Goal: Task Accomplishment & Management: Use online tool/utility

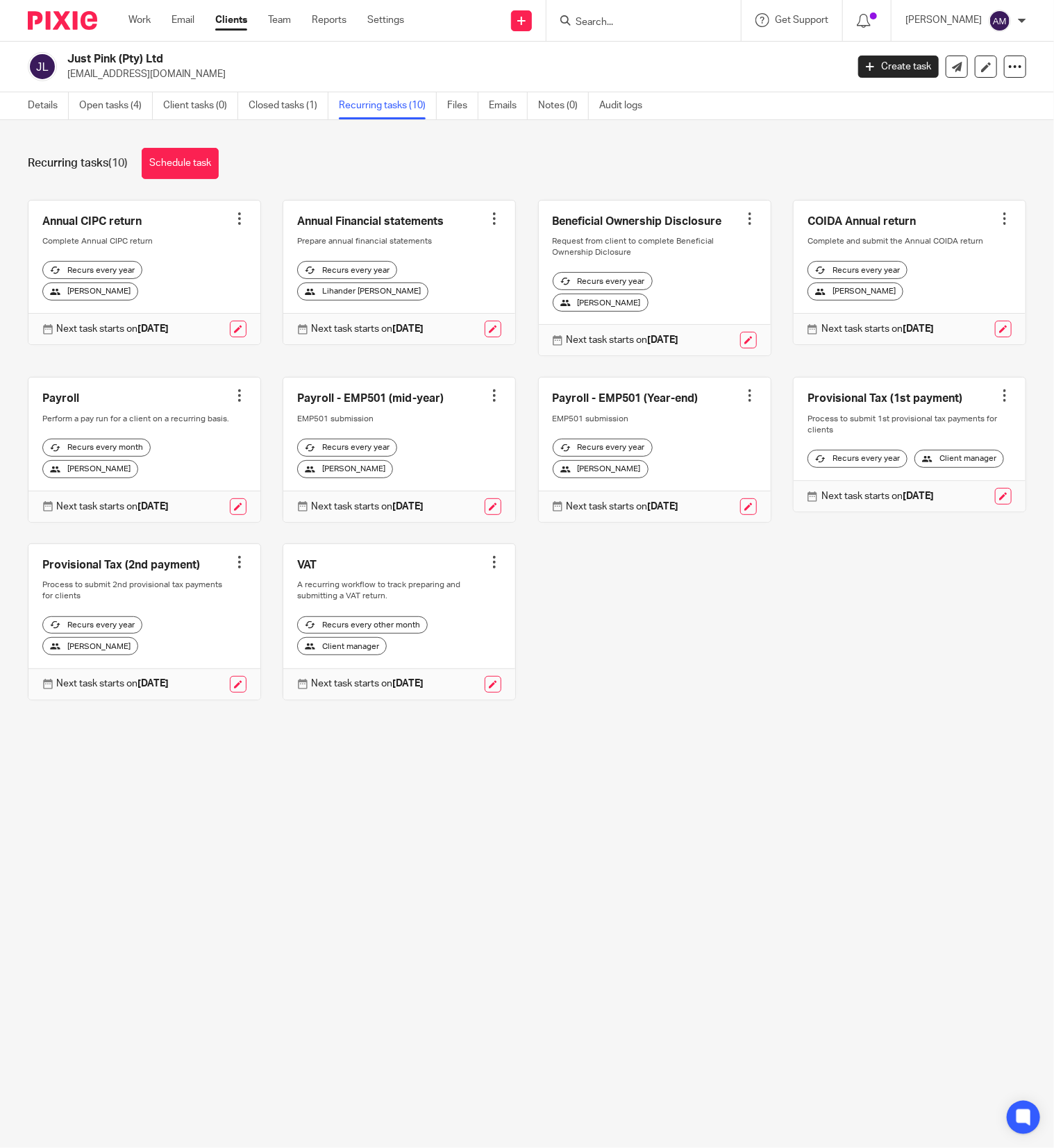
click at [612, 20] on input "Search" at bounding box center [636, 23] width 125 height 13
click at [140, 23] on link "Work" at bounding box center [140, 20] width 22 height 14
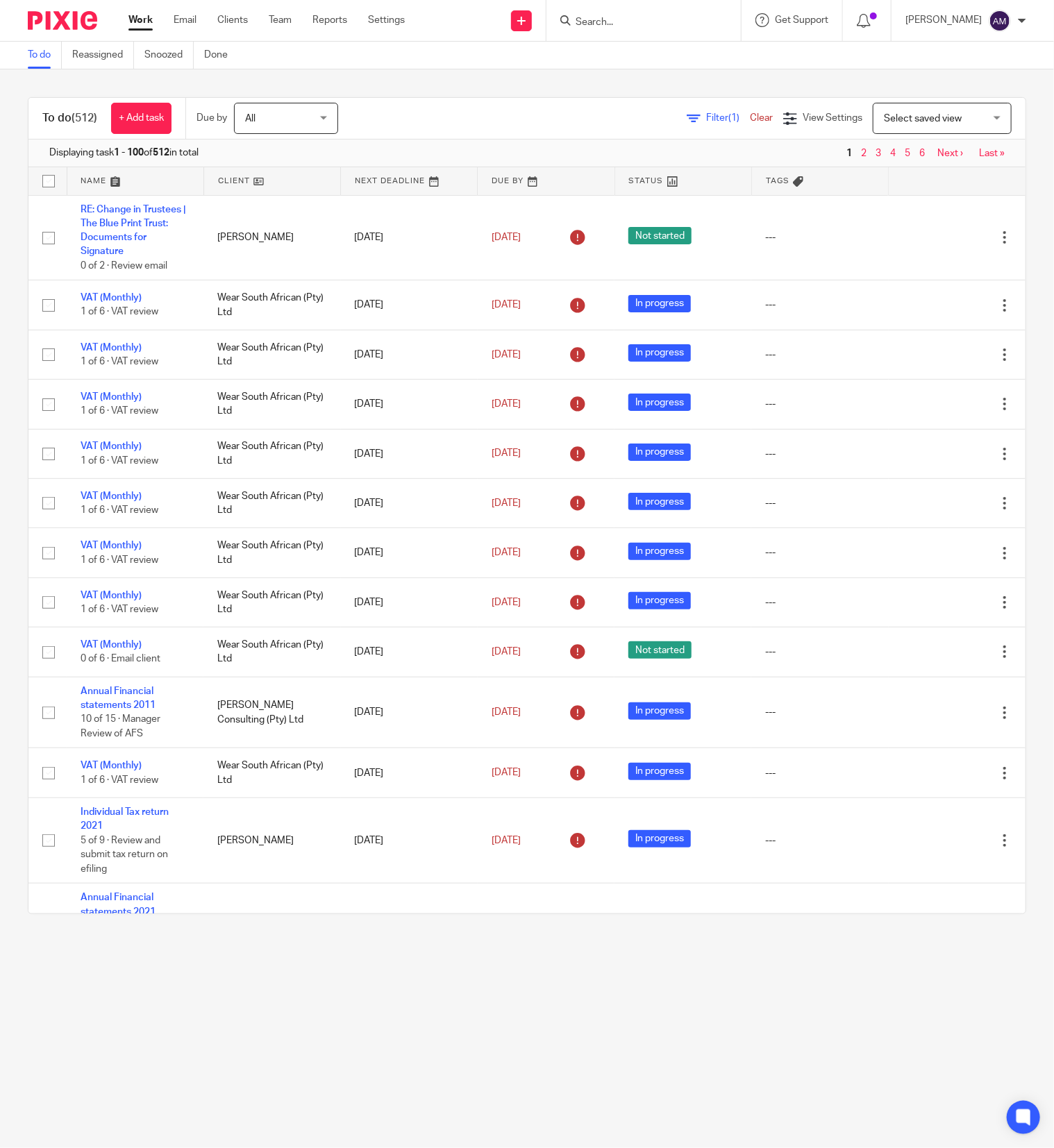
click at [706, 117] on span "Filter (1)" at bounding box center [727, 117] width 43 height 9
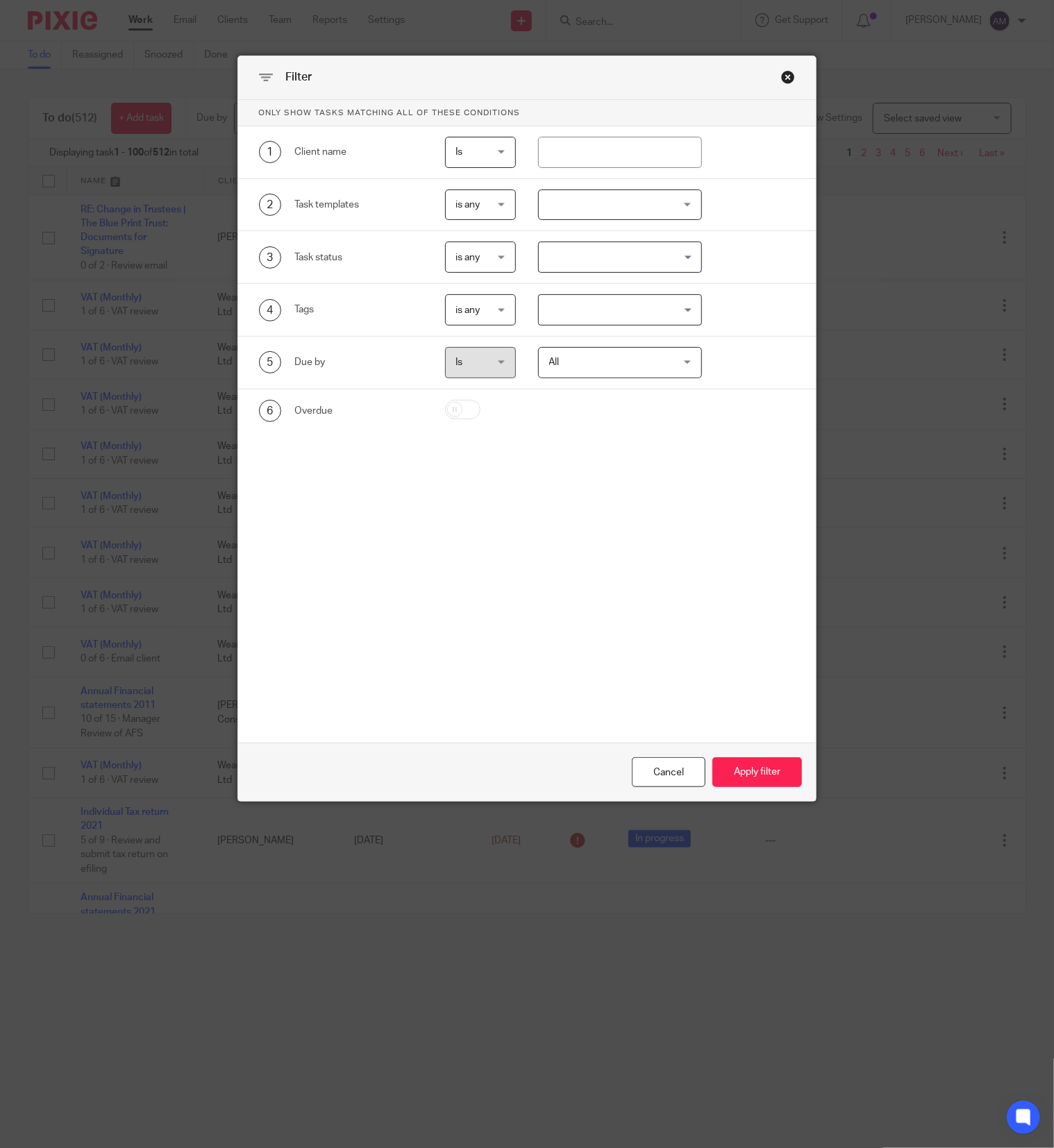
drag, startPoint x: 670, startPoint y: 117, endPoint x: 678, endPoint y: 209, distance: 92.3
click at [678, 209] on div at bounding box center [619, 205] width 164 height 31
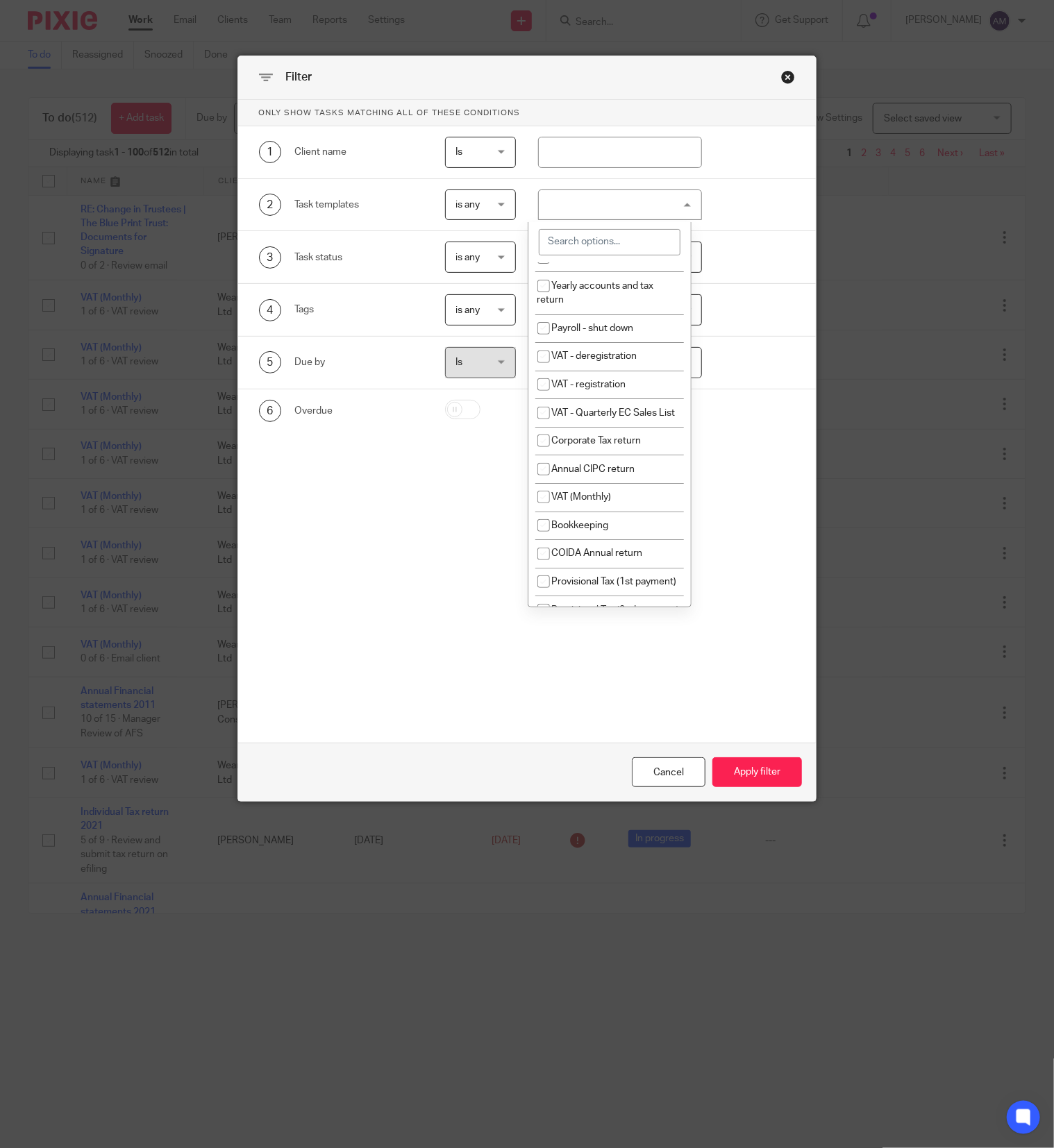
scroll to position [602, 0]
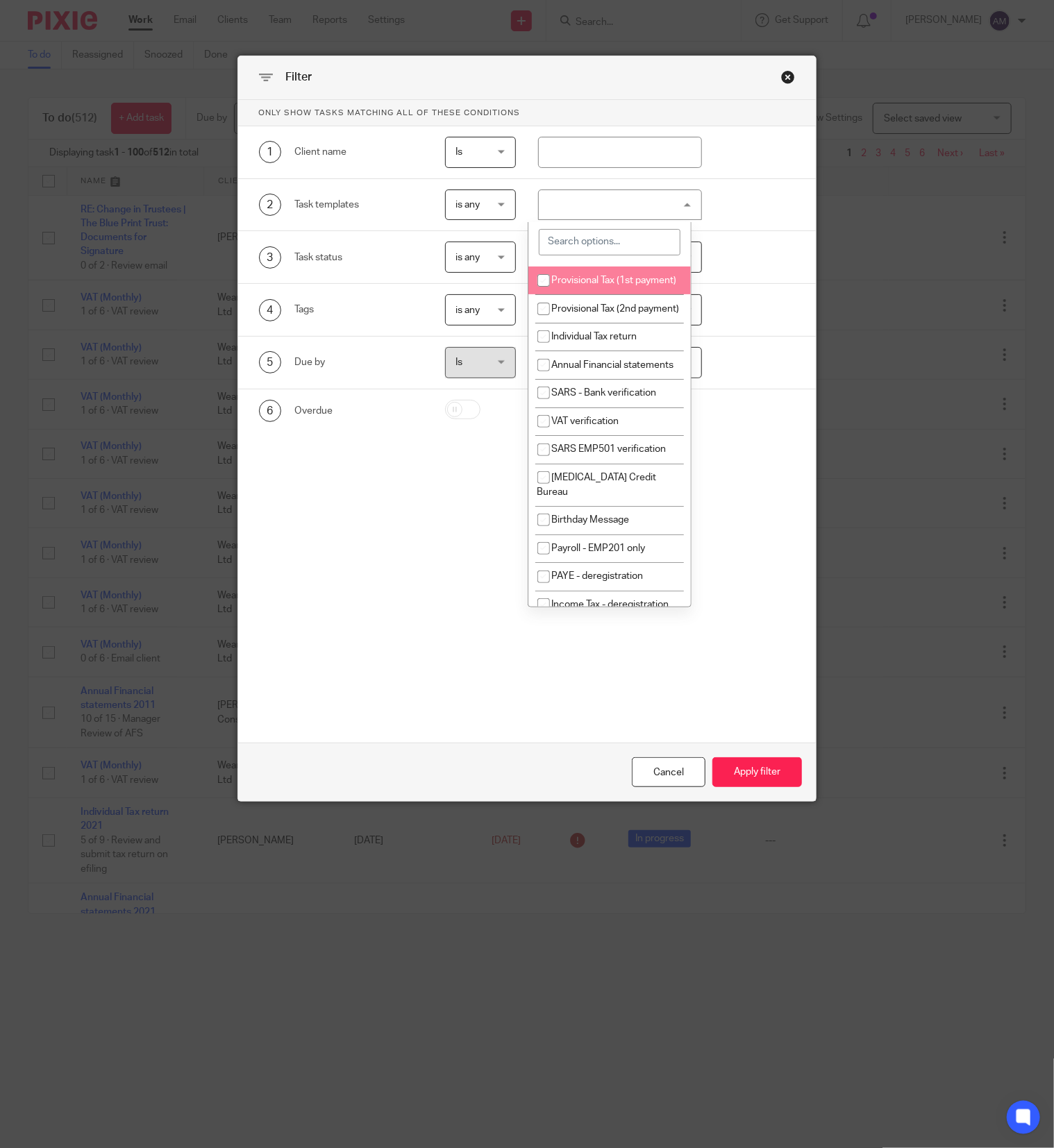
click at [538, 293] on input "checkbox" at bounding box center [543, 280] width 26 height 26
checkbox input "true"
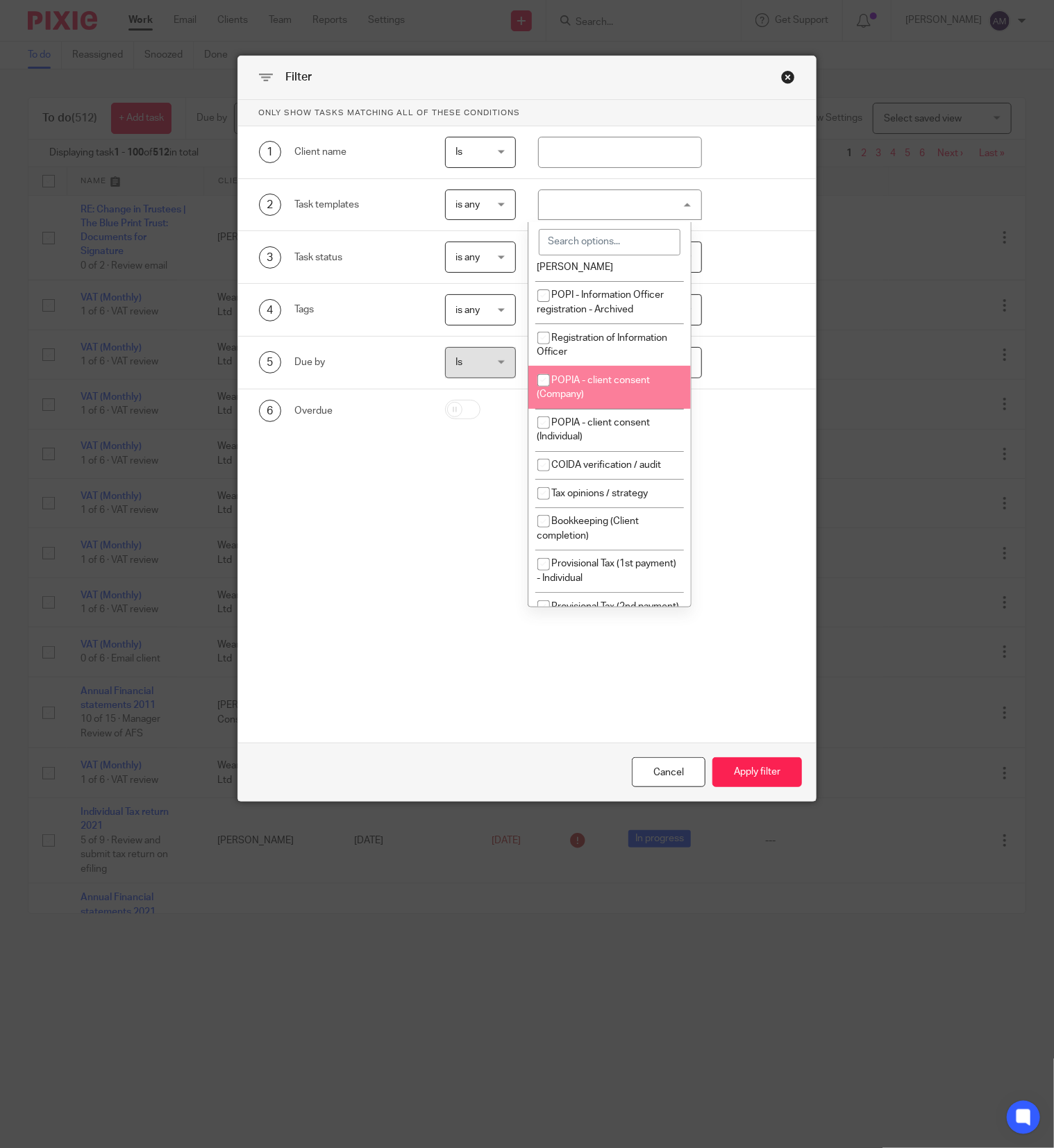
scroll to position [1526, 0]
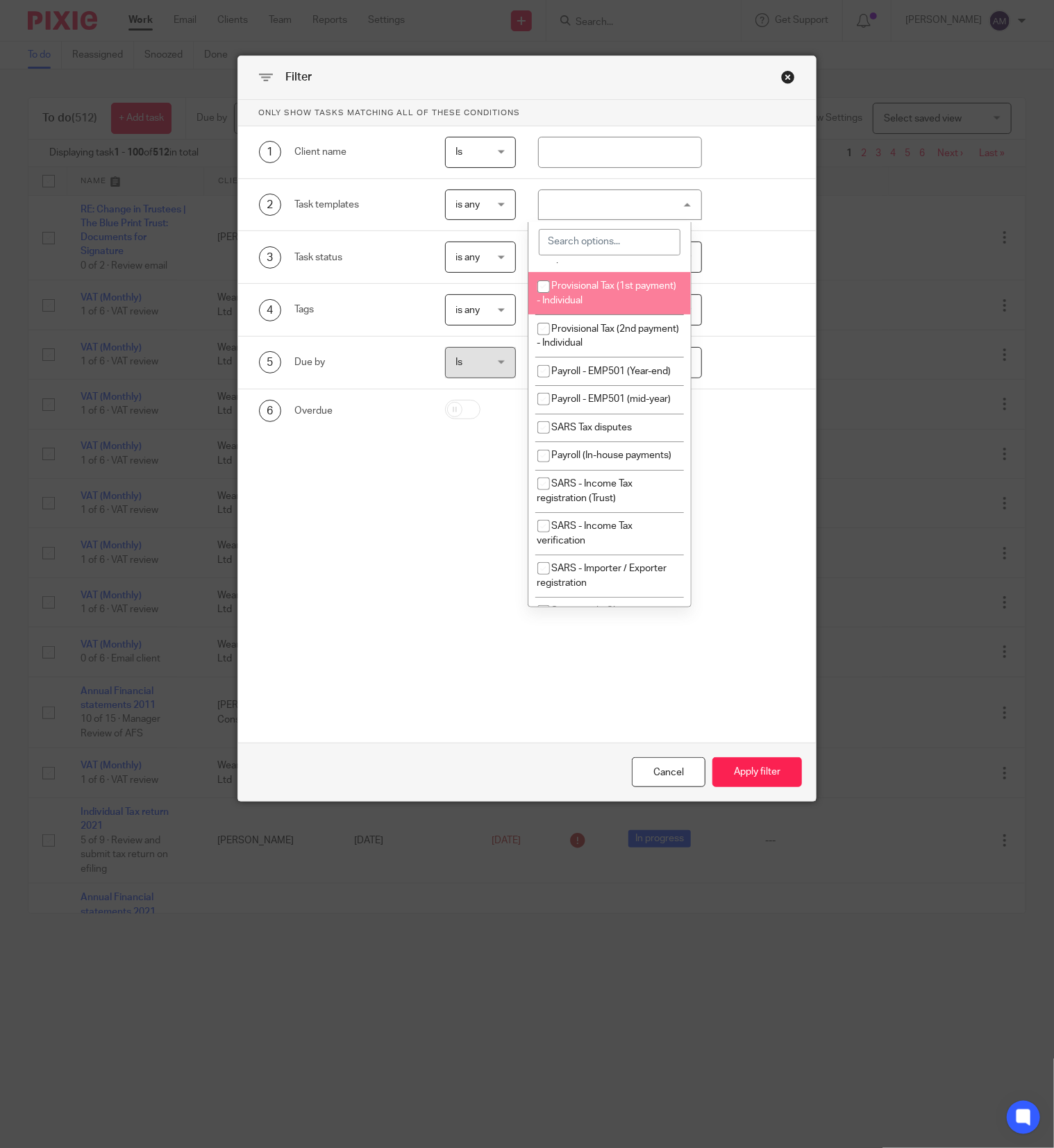
click at [542, 300] on input "checkbox" at bounding box center [543, 287] width 26 height 26
checkbox input "true"
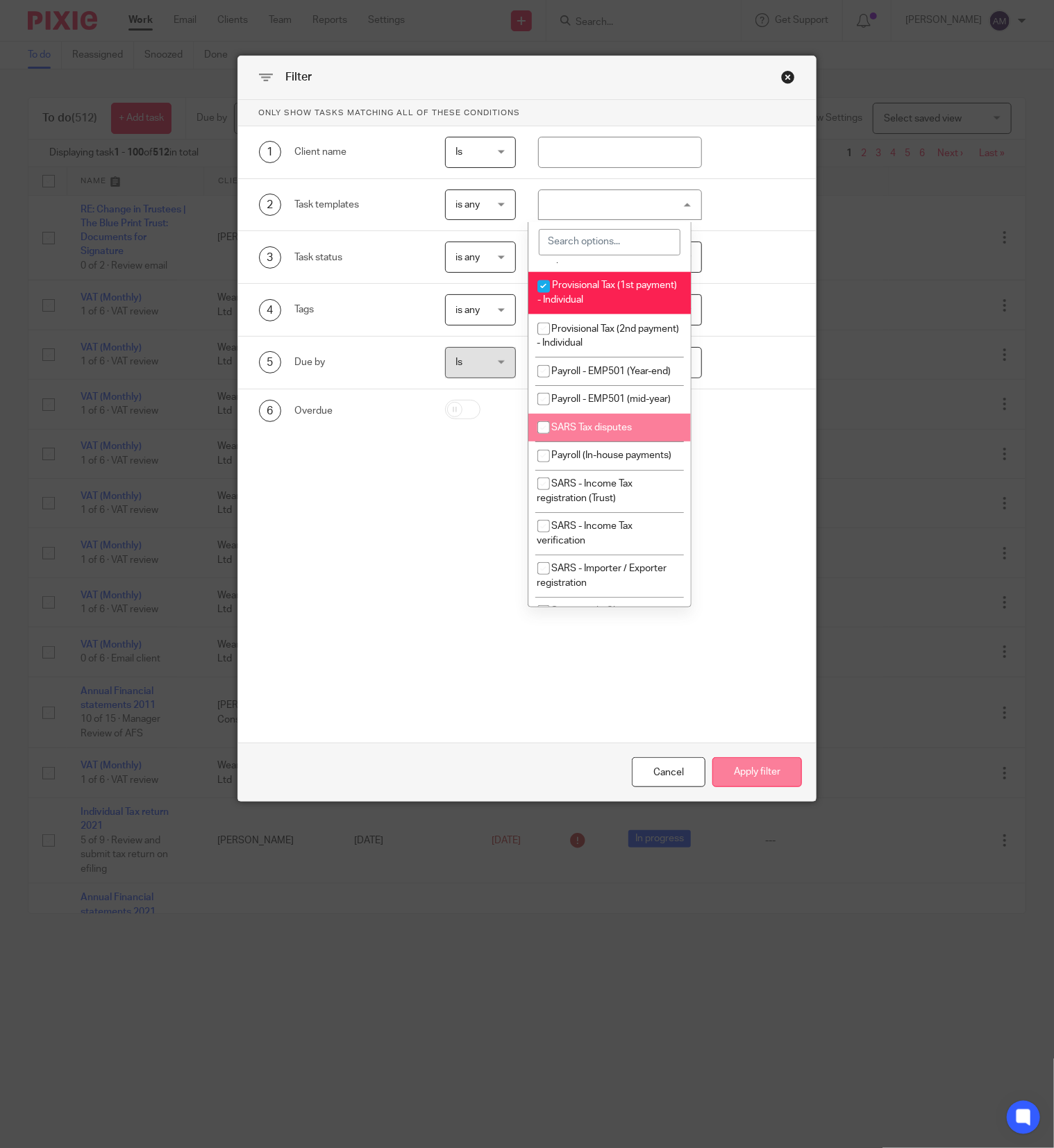
click at [732, 775] on button "Apply filter" at bounding box center [756, 771] width 89 height 30
